Goal: Task Accomplishment & Management: Use online tool/utility

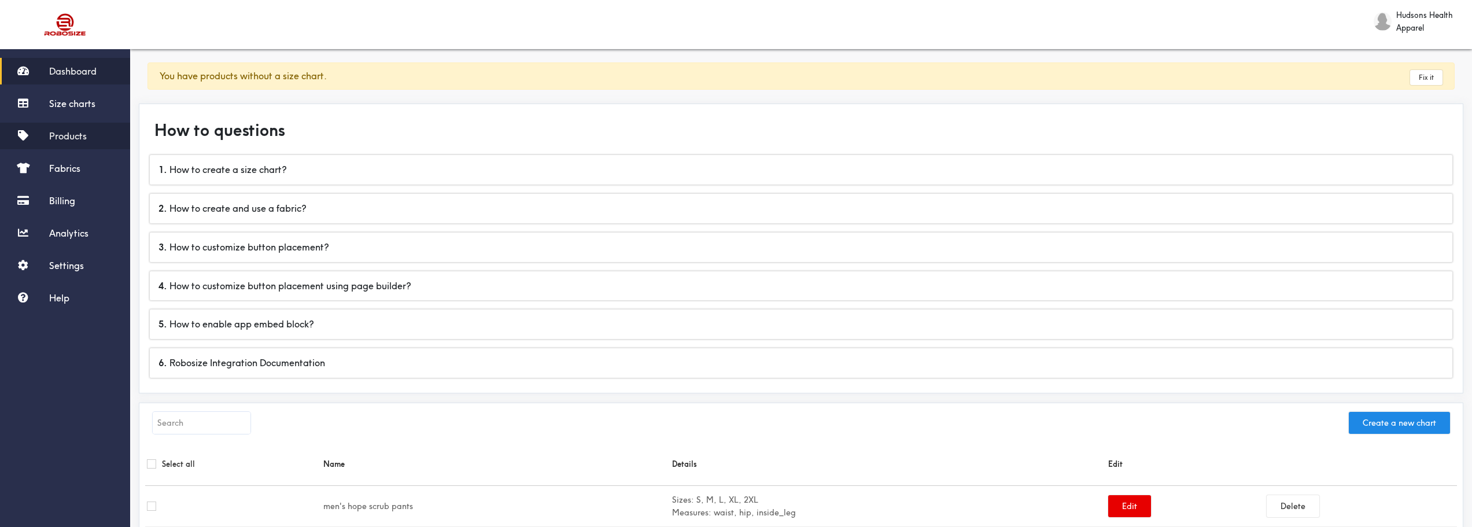
click at [83, 140] on span "Products" at bounding box center [68, 136] width 38 height 12
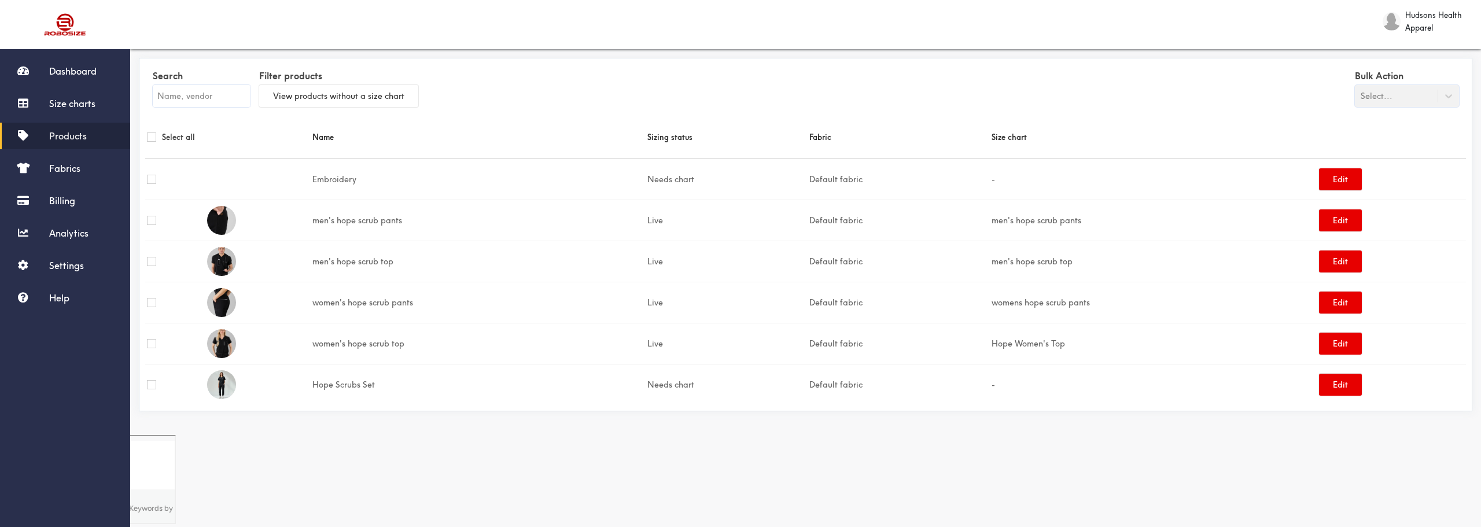
click at [381, 468] on html "Dashboard Size charts Products Fabrics Billing Analytics Settings Help Hudsons …" at bounding box center [740, 263] width 1481 height 527
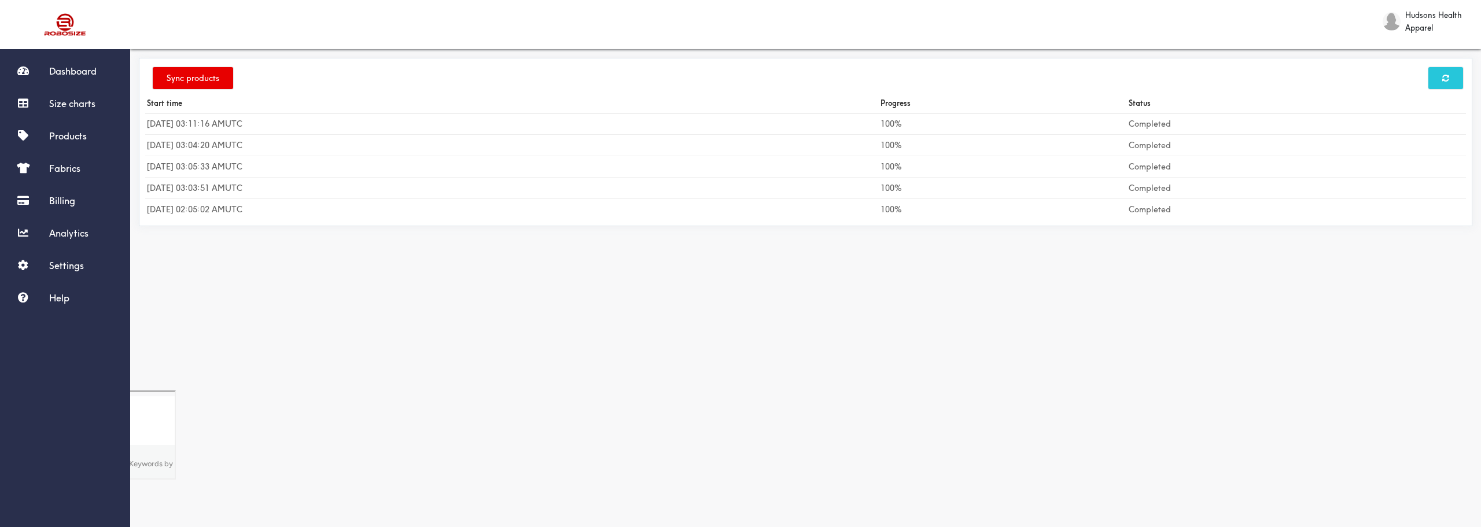
click at [301, 358] on div "Sync products Start time Progress Status Thursday, Aug 21 2025 03:11:16 AM UTC …" at bounding box center [805, 216] width 1351 height 347
drag, startPoint x: 658, startPoint y: 102, endPoint x: 8, endPoint y: 249, distance: 666.0
click at [646, 111] on th "Start time" at bounding box center [511, 103] width 733 height 20
click at [397, 72] on div "Sync products" at bounding box center [805, 78] width 1321 height 29
